Goal: Task Accomplishment & Management: Use online tool/utility

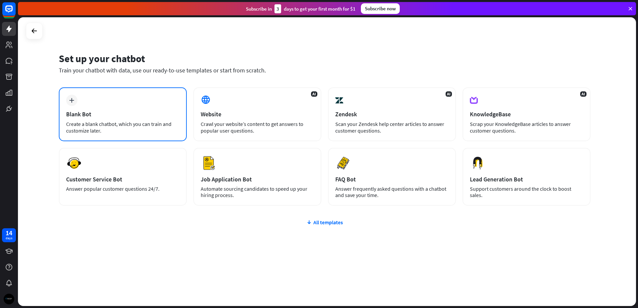
click at [159, 114] on div "Blank Bot" at bounding box center [122, 114] width 113 height 8
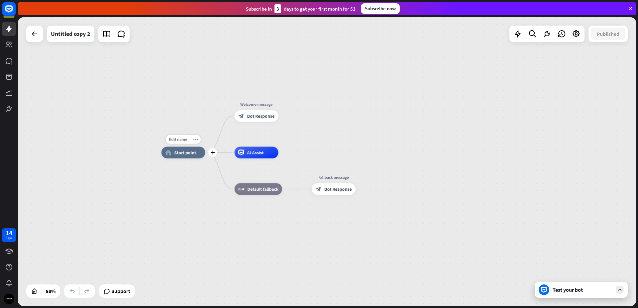
click at [191, 156] on div "home_2 Start point" at bounding box center [183, 152] width 44 height 12
click at [181, 141] on span "Edit name" at bounding box center [178, 138] width 18 height 5
click at [183, 176] on div "home_2 Start point Welcome message block_bot_response Bot Response AI Assist bl…" at bounding box center [433, 279] width 544 height 254
click at [178, 151] on span "Start point" at bounding box center [185, 152] width 22 height 6
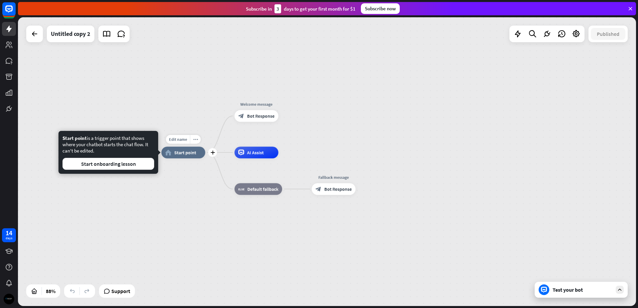
click at [178, 151] on span "Start point" at bounding box center [185, 152] width 22 height 6
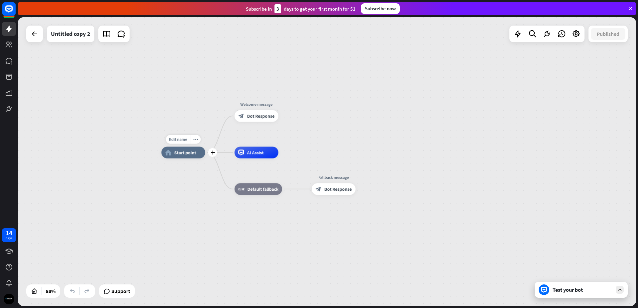
click at [178, 151] on span "Start point" at bounding box center [185, 152] width 22 height 6
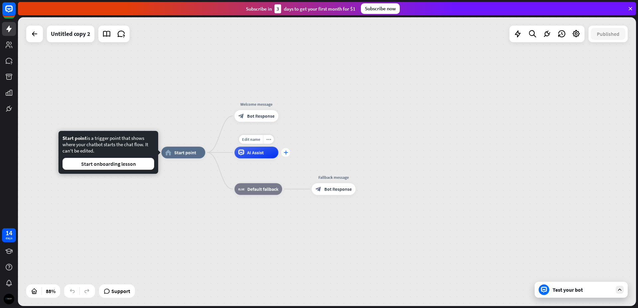
click at [285, 153] on icon "plus" at bounding box center [285, 152] width 4 height 4
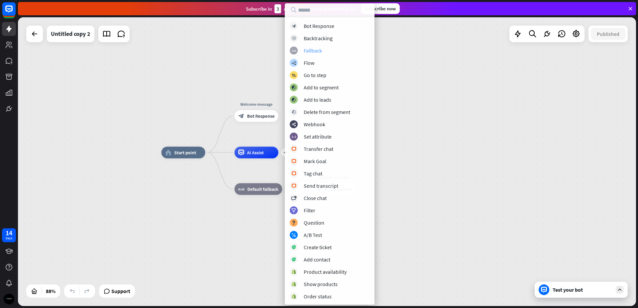
click at [311, 53] on div "Fallback" at bounding box center [313, 50] width 18 height 7
